Goal: Task Accomplishment & Management: Manage account settings

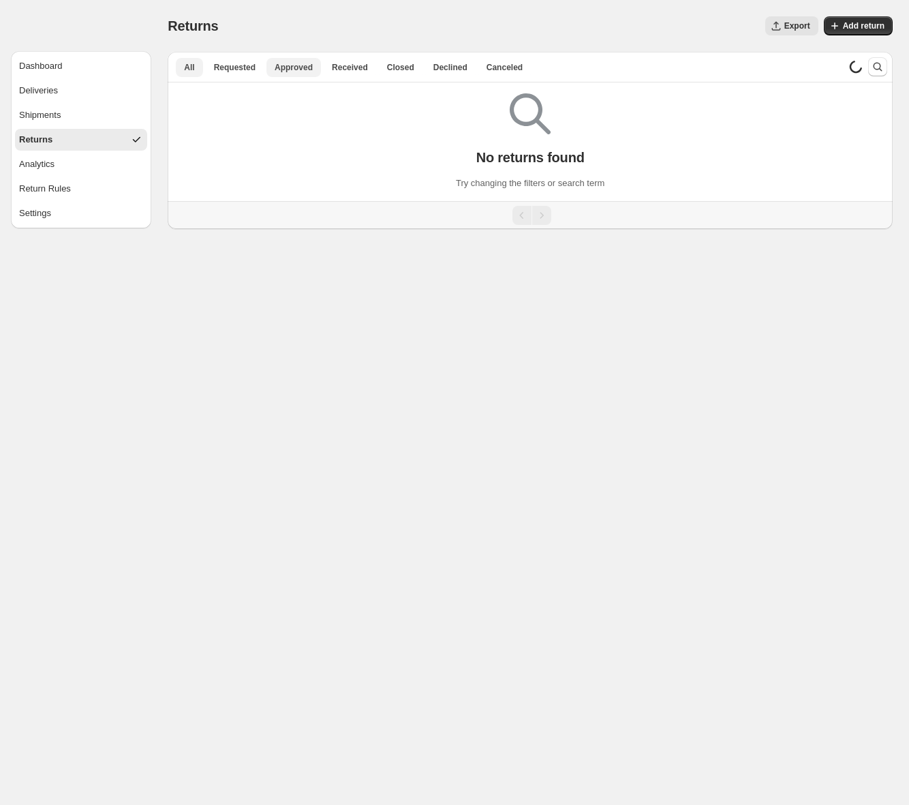
click at [305, 63] on span "Approved" at bounding box center [294, 67] width 38 height 11
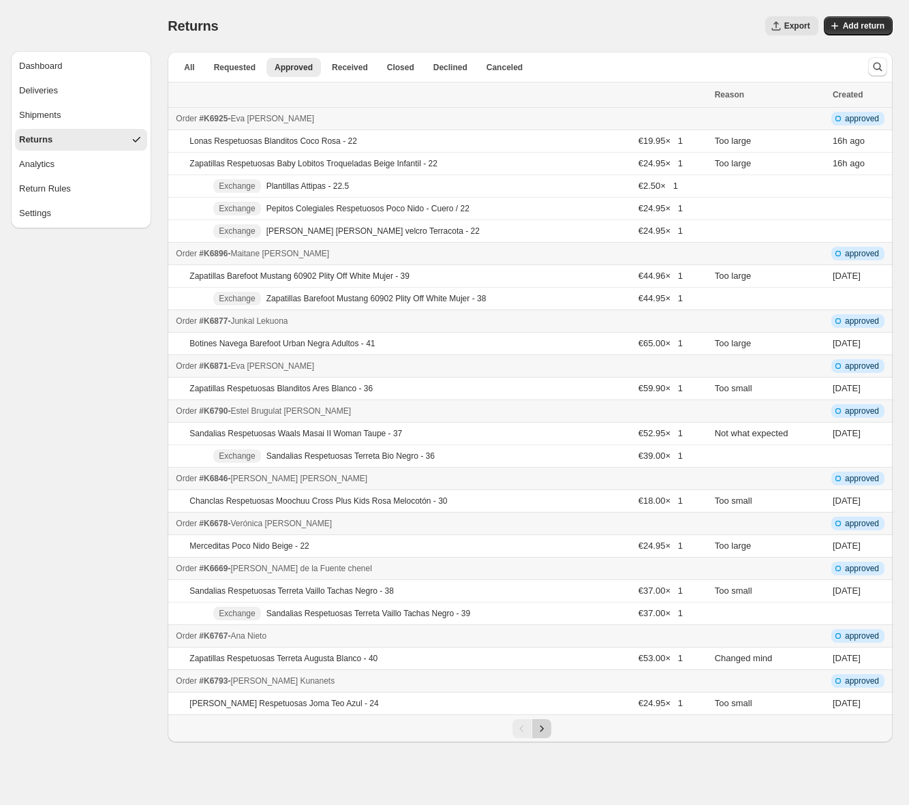
click at [547, 728] on icon "Next" at bounding box center [542, 729] width 14 height 14
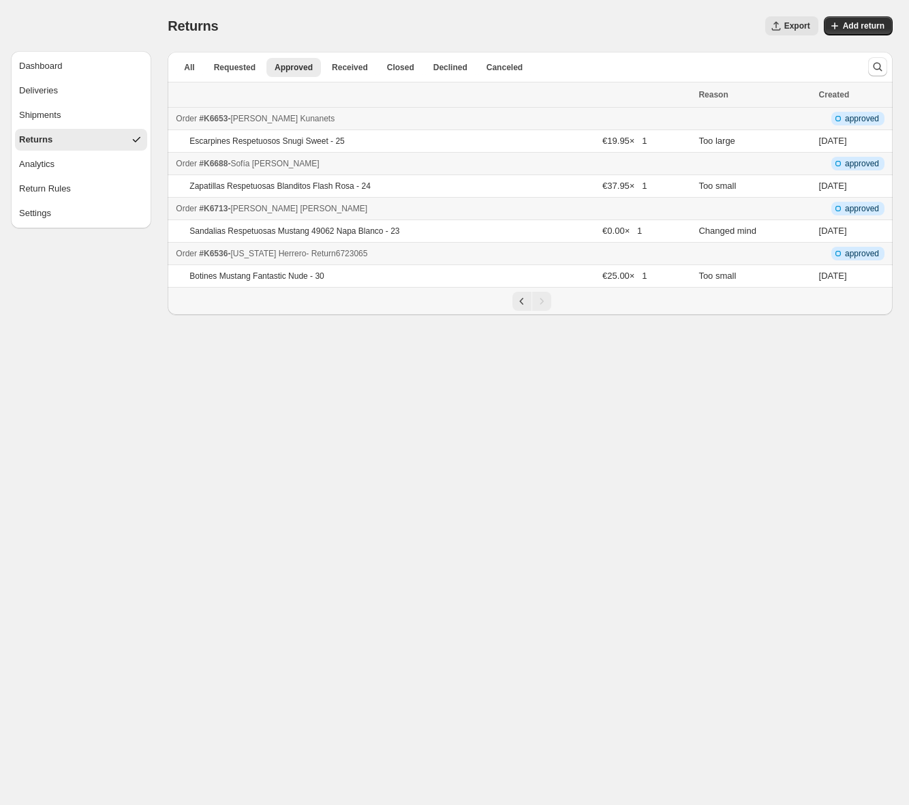
click at [420, 256] on div "Order #K6536 - [US_STATE][PERSON_NAME] - Return 6723065" at bounding box center [433, 254] width 514 height 14
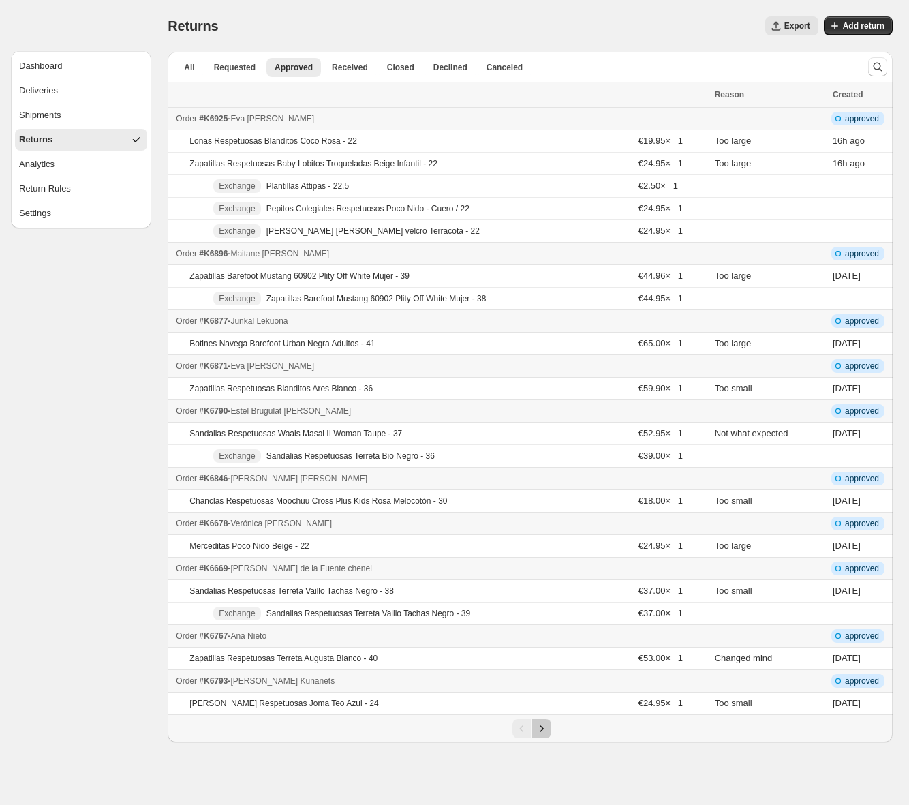
click at [544, 728] on icon "Next" at bounding box center [542, 729] width 14 height 14
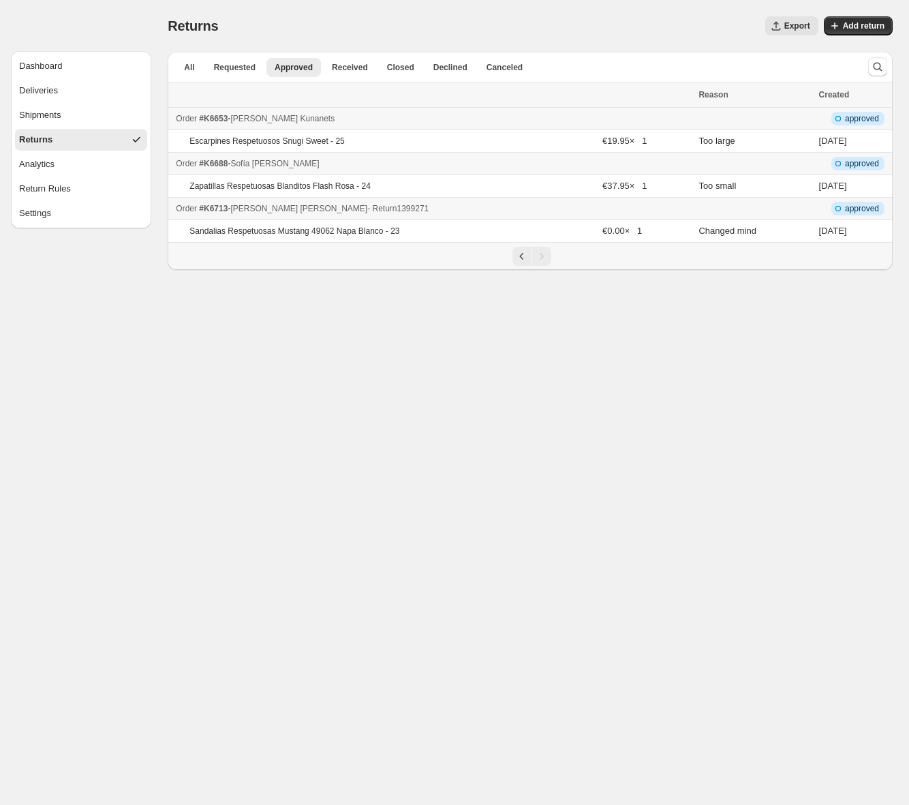
click at [470, 208] on div "Order #K6713 - [PERSON_NAME] - Return 1399271" at bounding box center [433, 209] width 514 height 14
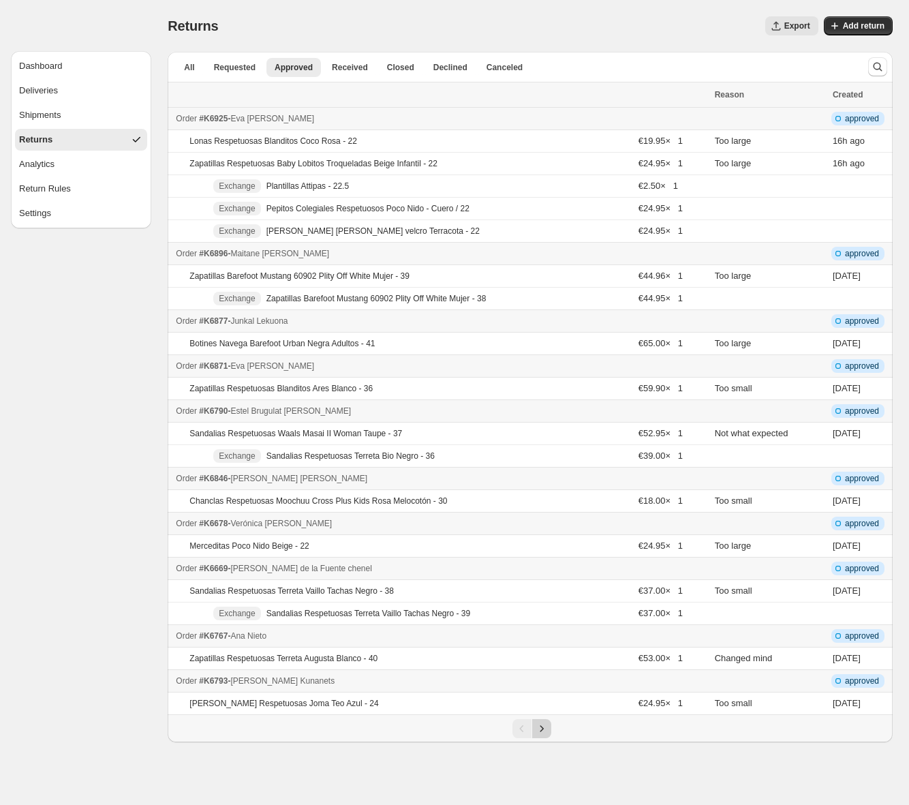
click at [544, 727] on icon "Next" at bounding box center [542, 729] width 14 height 14
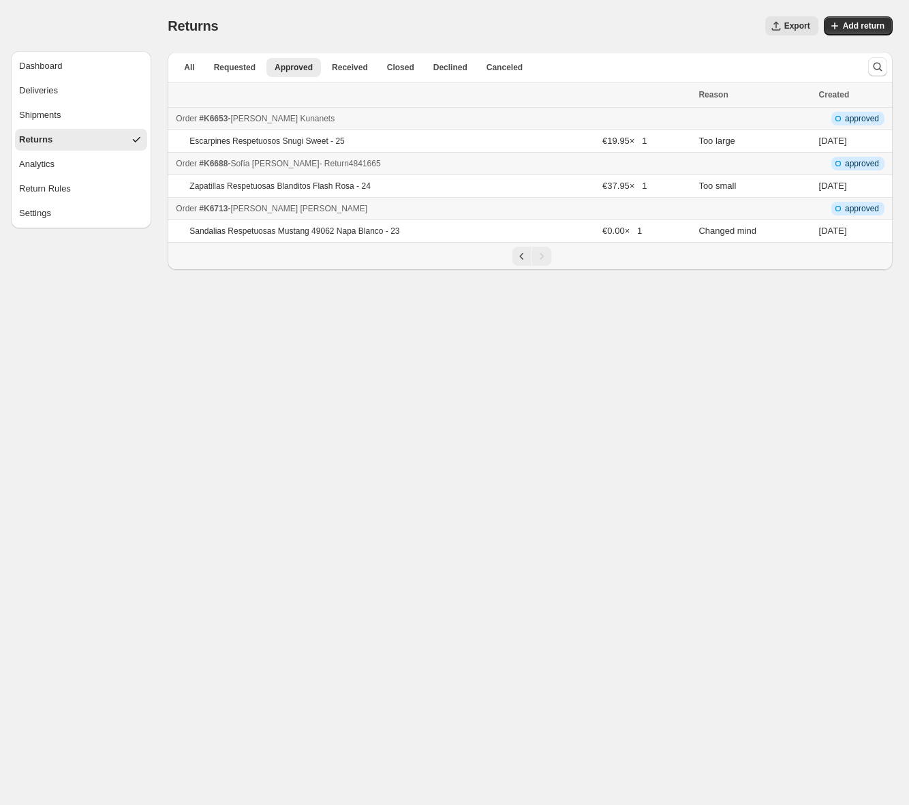
click at [397, 162] on div "Order #K6688 - [PERSON_NAME] - Return 4841665" at bounding box center [433, 164] width 514 height 14
